Goal: Find specific page/section: Find specific page/section

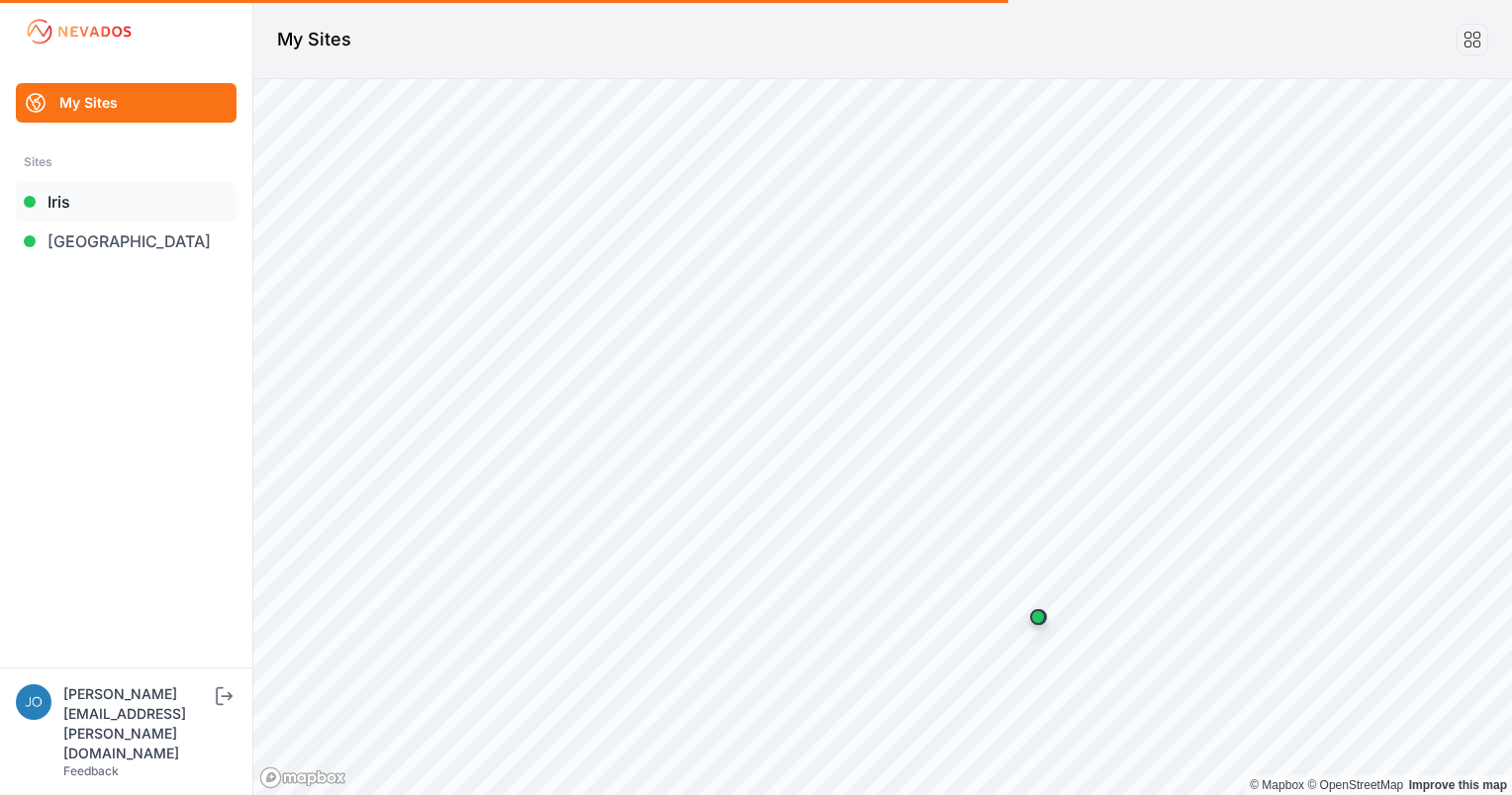
click at [75, 204] on link "Iris" at bounding box center [126, 202] width 220 height 40
click at [95, 203] on link "Iris" at bounding box center [126, 202] width 220 height 40
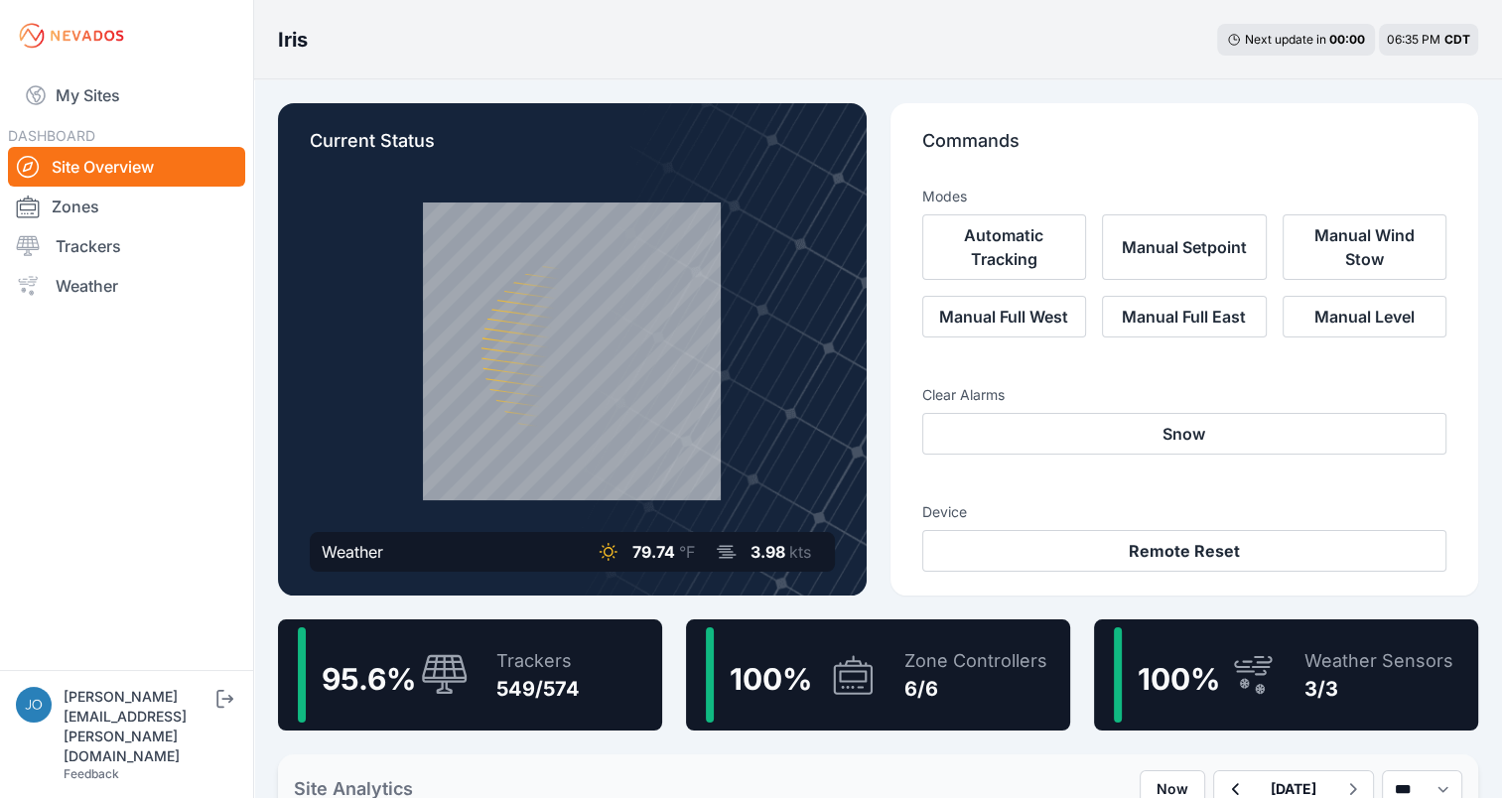
click at [862, 677] on icon at bounding box center [853, 675] width 48 height 46
click at [867, 677] on icon at bounding box center [853, 675] width 48 height 46
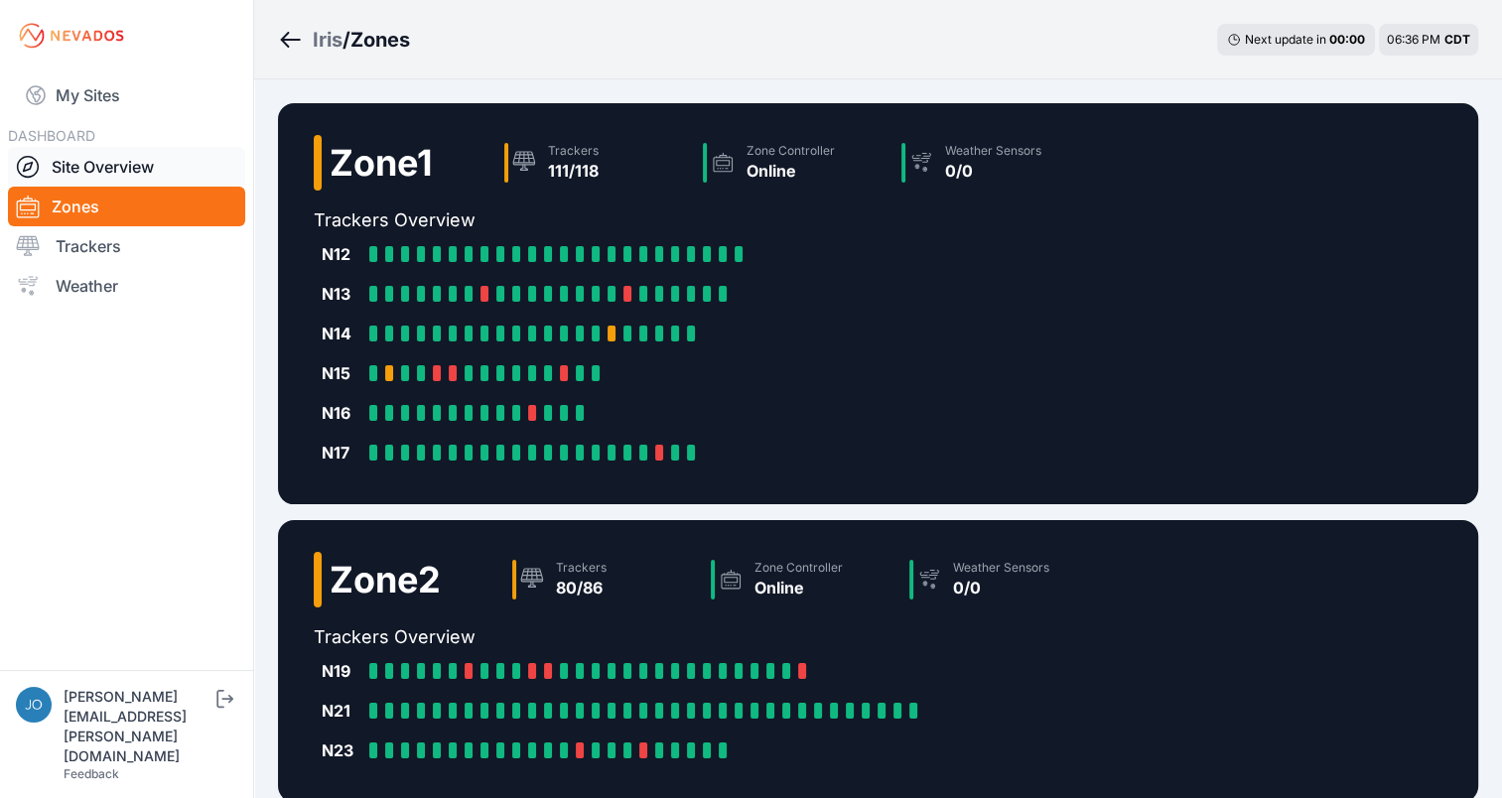
click at [151, 174] on link "Site Overview" at bounding box center [126, 167] width 237 height 40
click at [82, 159] on link "Site Overview" at bounding box center [126, 167] width 237 height 40
click at [104, 163] on link "Site Overview" at bounding box center [126, 167] width 237 height 40
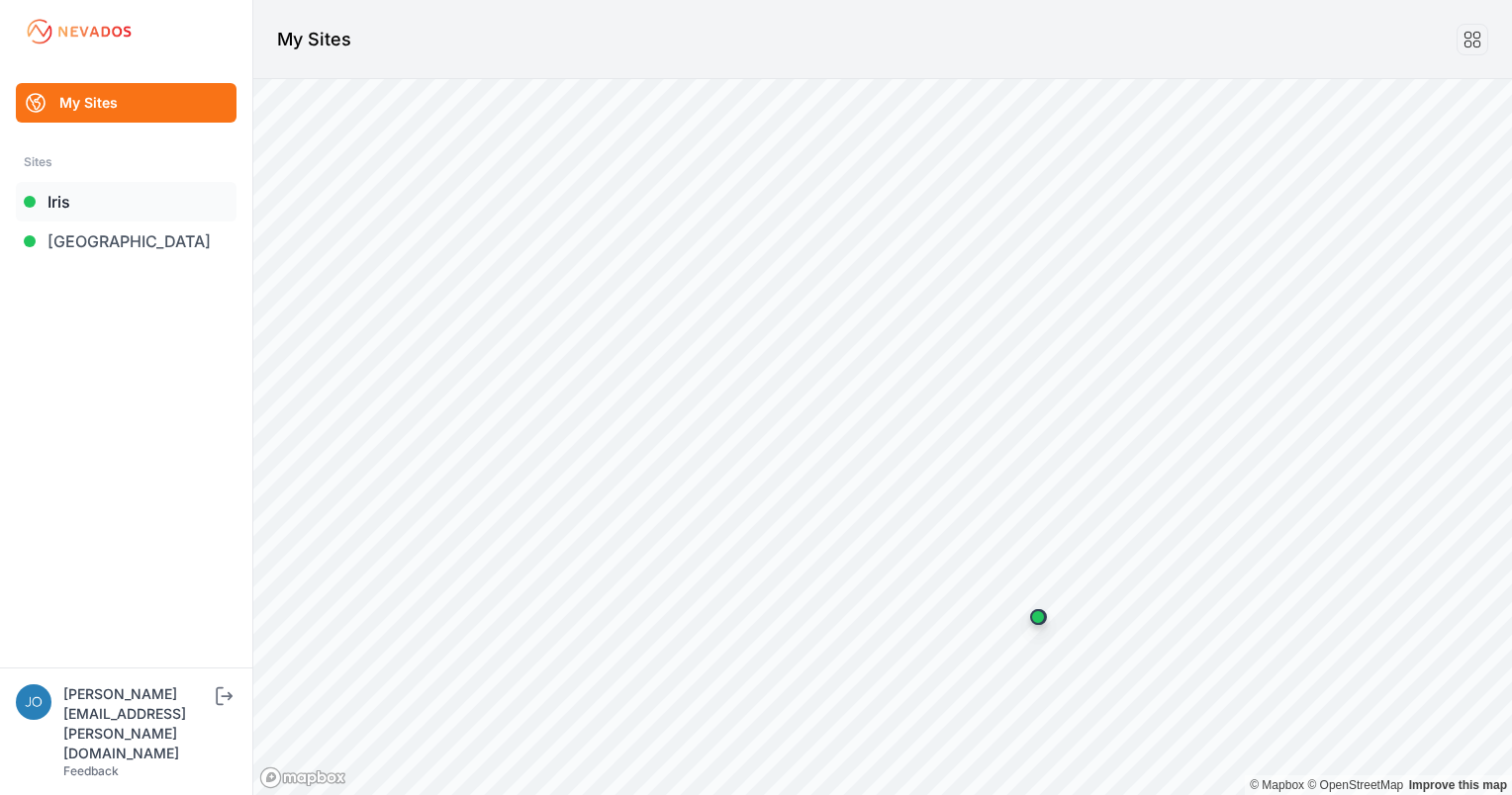
click at [115, 198] on link "Iris" at bounding box center [126, 202] width 220 height 40
click at [39, 193] on link "Iris" at bounding box center [126, 202] width 220 height 40
click at [56, 190] on link "Iris" at bounding box center [126, 202] width 220 height 40
